Goal: Task Accomplishment & Management: Manage account settings

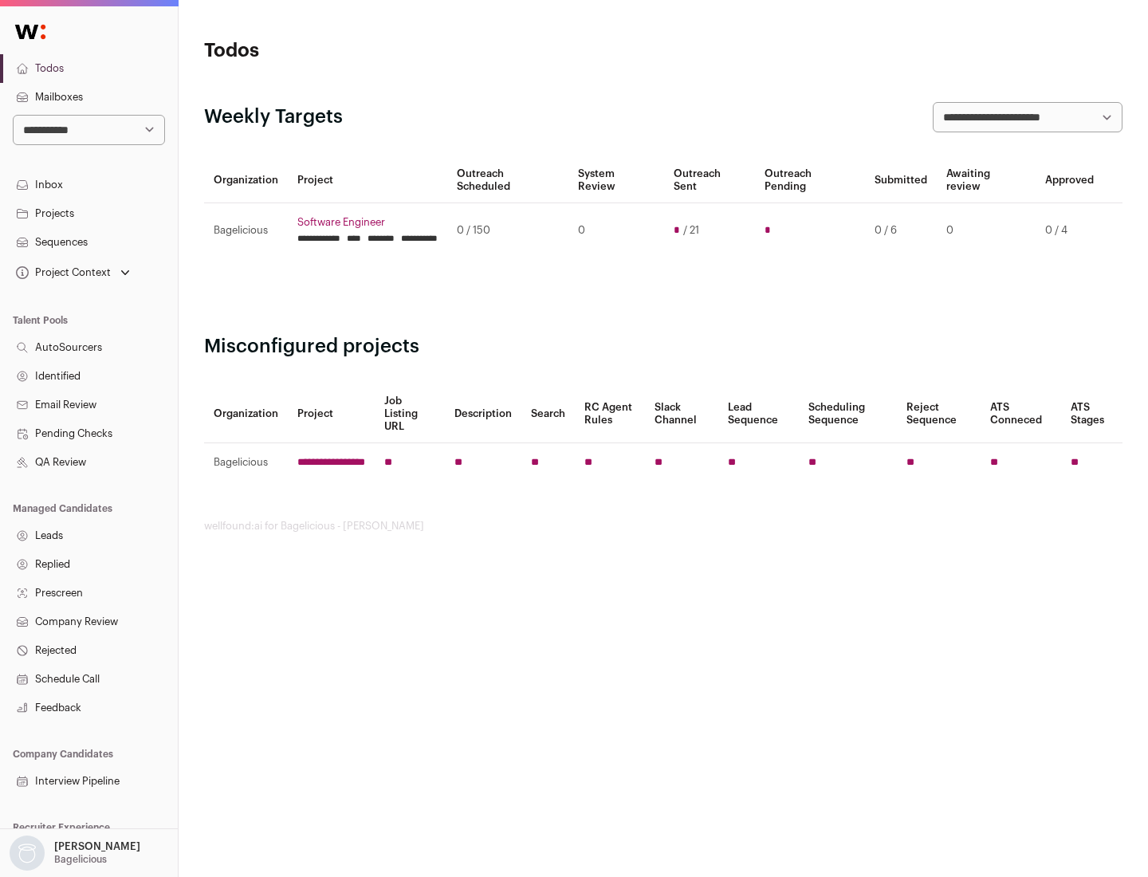
click at [88, 213] on link "Projects" at bounding box center [89, 213] width 178 height 29
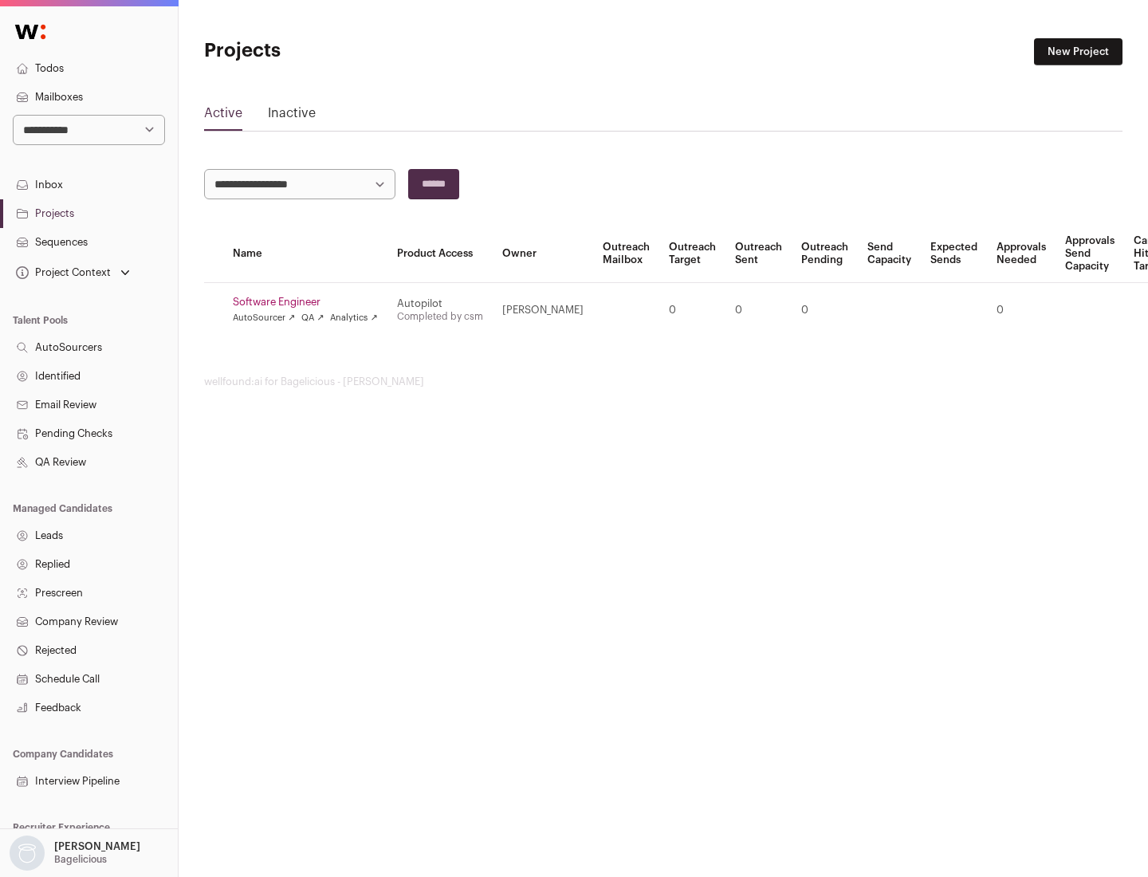
click at [310, 302] on link "Software Engineer" at bounding box center [305, 302] width 145 height 13
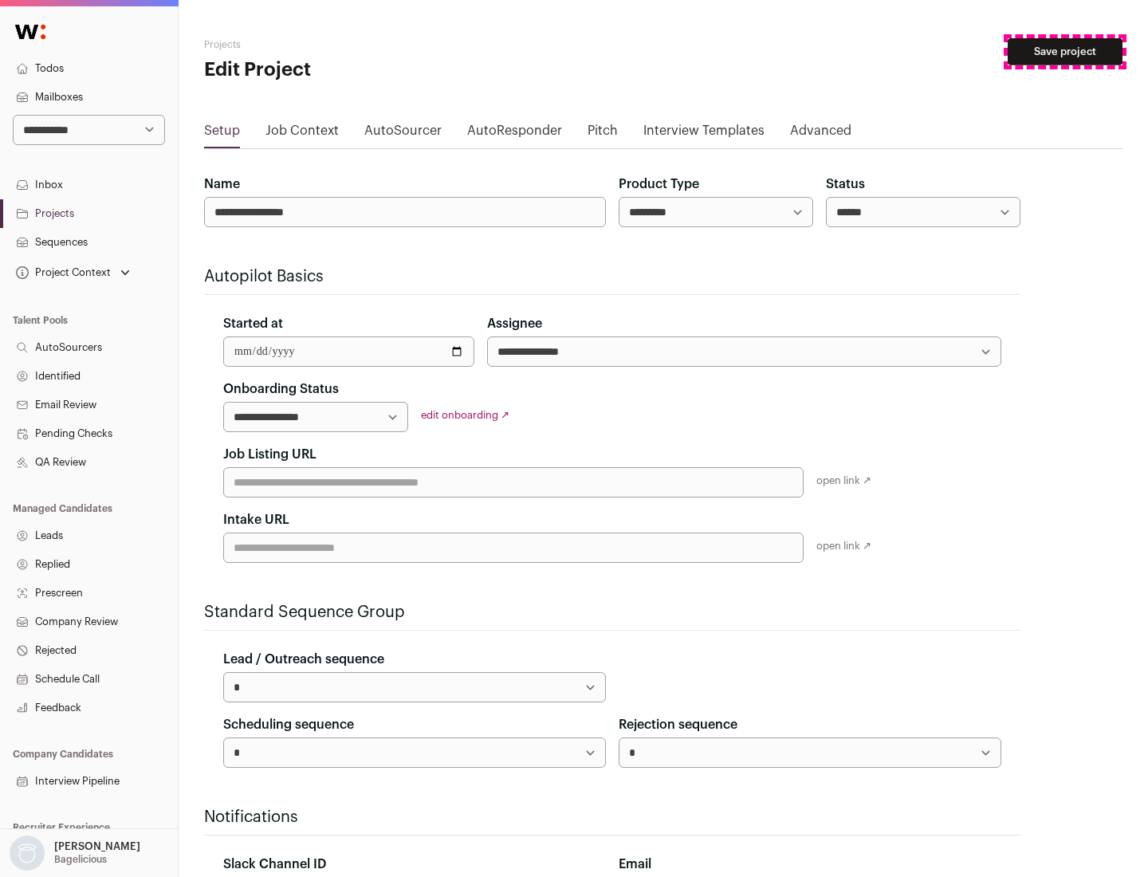
click at [1065, 52] on button "Save project" at bounding box center [1064, 51] width 115 height 27
